Goal: Task Accomplishment & Management: Use online tool/utility

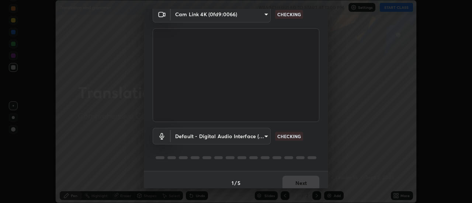
scroll to position [39, 0]
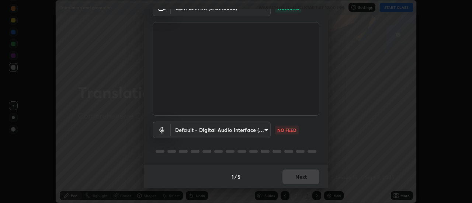
click at [291, 178] on div "1 / 5 Next" at bounding box center [236, 177] width 184 height 24
click at [291, 175] on div "1 / 5 Next" at bounding box center [236, 177] width 184 height 24
click at [293, 174] on div "1 / 5 Next" at bounding box center [236, 177] width 184 height 24
click at [310, 180] on button "Next" at bounding box center [301, 177] width 37 height 15
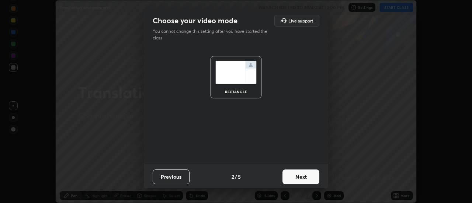
scroll to position [0, 0]
click at [309, 179] on button "Next" at bounding box center [301, 177] width 37 height 15
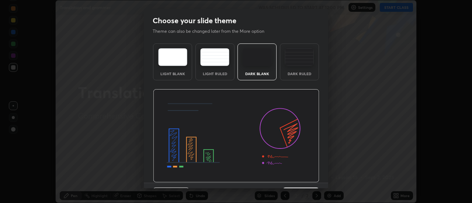
scroll to position [18, 0]
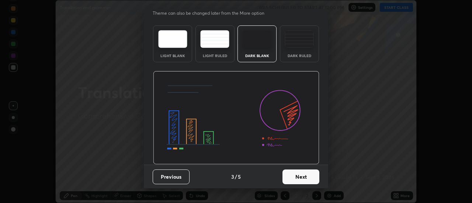
click at [310, 180] on button "Next" at bounding box center [301, 177] width 37 height 15
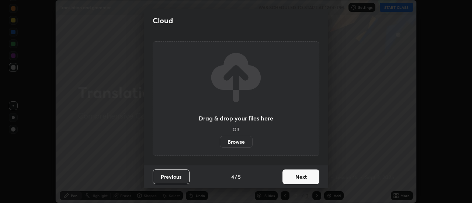
scroll to position [0, 0]
click at [310, 180] on button "Next" at bounding box center [301, 177] width 37 height 15
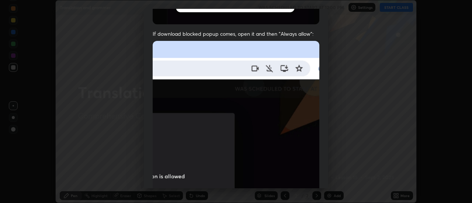
scroll to position [189, 0]
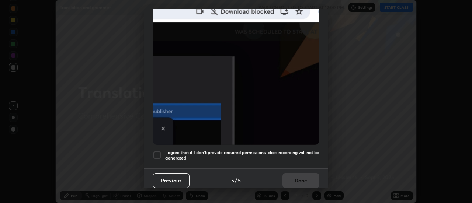
click at [302, 150] on h5 "I agree that if I don't provide required permissions, class recording will not …" at bounding box center [242, 155] width 154 height 11
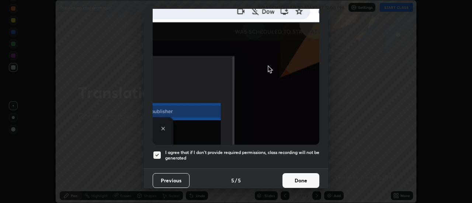
click at [303, 176] on button "Done" at bounding box center [301, 180] width 37 height 15
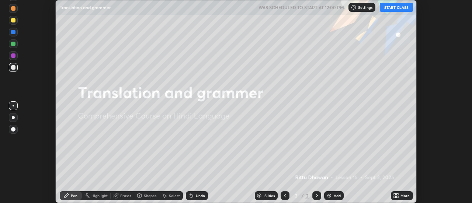
click at [407, 197] on div "More" at bounding box center [405, 196] width 9 height 4
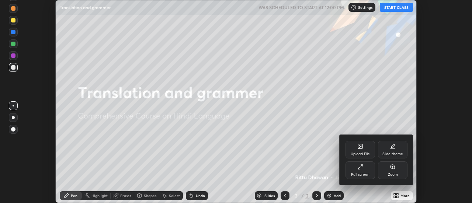
click at [393, 154] on div "Slide theme" at bounding box center [393, 154] width 21 height 4
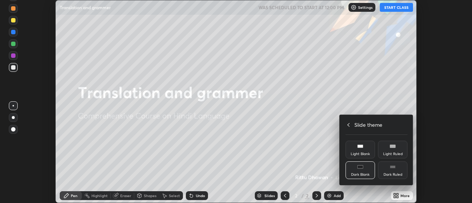
click at [386, 147] on div "Light Ruled" at bounding box center [393, 150] width 30 height 18
click at [338, 194] on div at bounding box center [236, 101] width 472 height 203
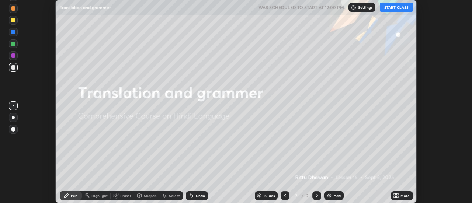
click at [336, 194] on div "Upload File Slide theme Full screen Zoom Slide theme Light Blank Light Ruled Da…" at bounding box center [236, 101] width 472 height 203
click at [335, 195] on div "Add" at bounding box center [337, 196] width 7 height 4
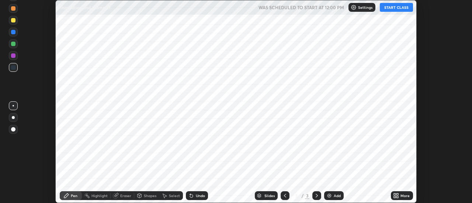
click at [404, 9] on button "START CLASS" at bounding box center [396, 7] width 33 height 9
